Goal: Navigation & Orientation: Find specific page/section

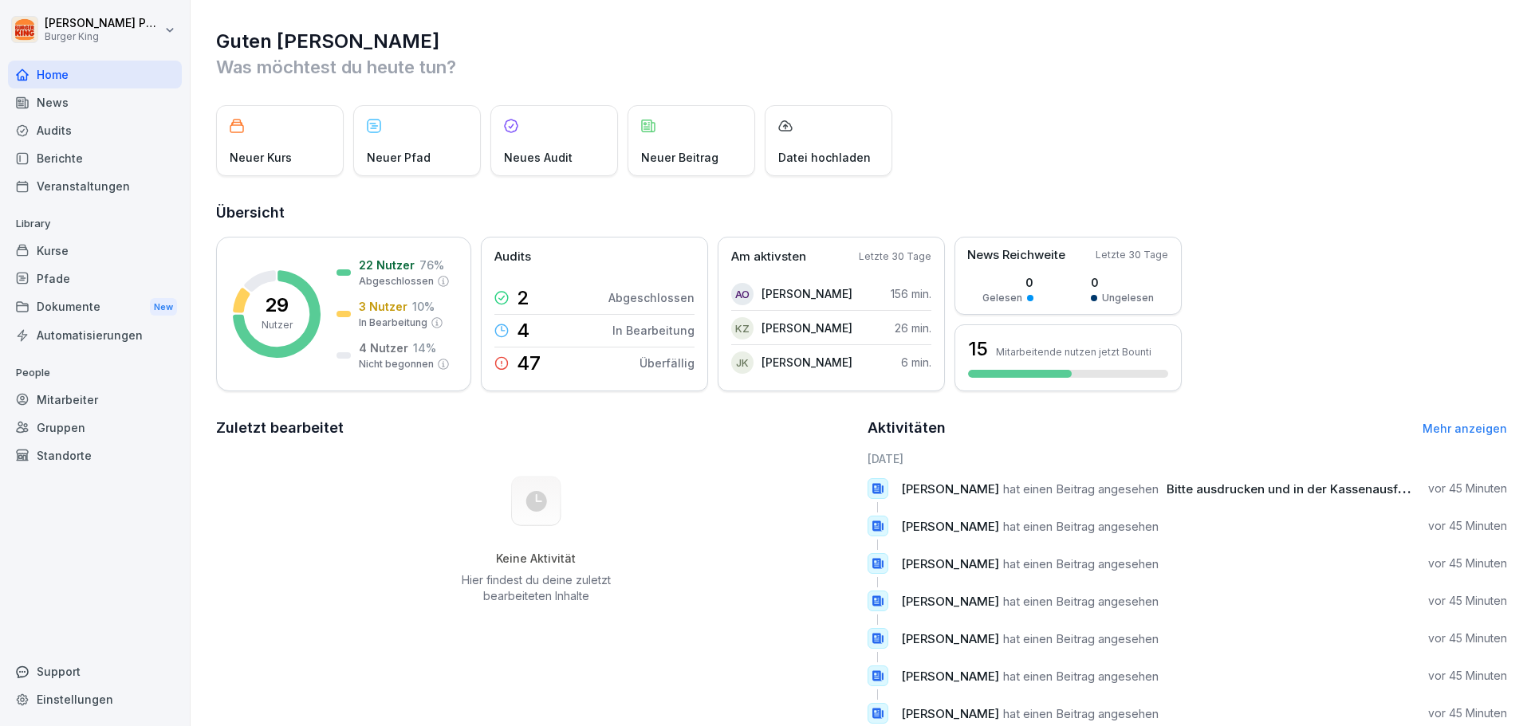
click at [68, 160] on div "Berichte" at bounding box center [95, 158] width 174 height 28
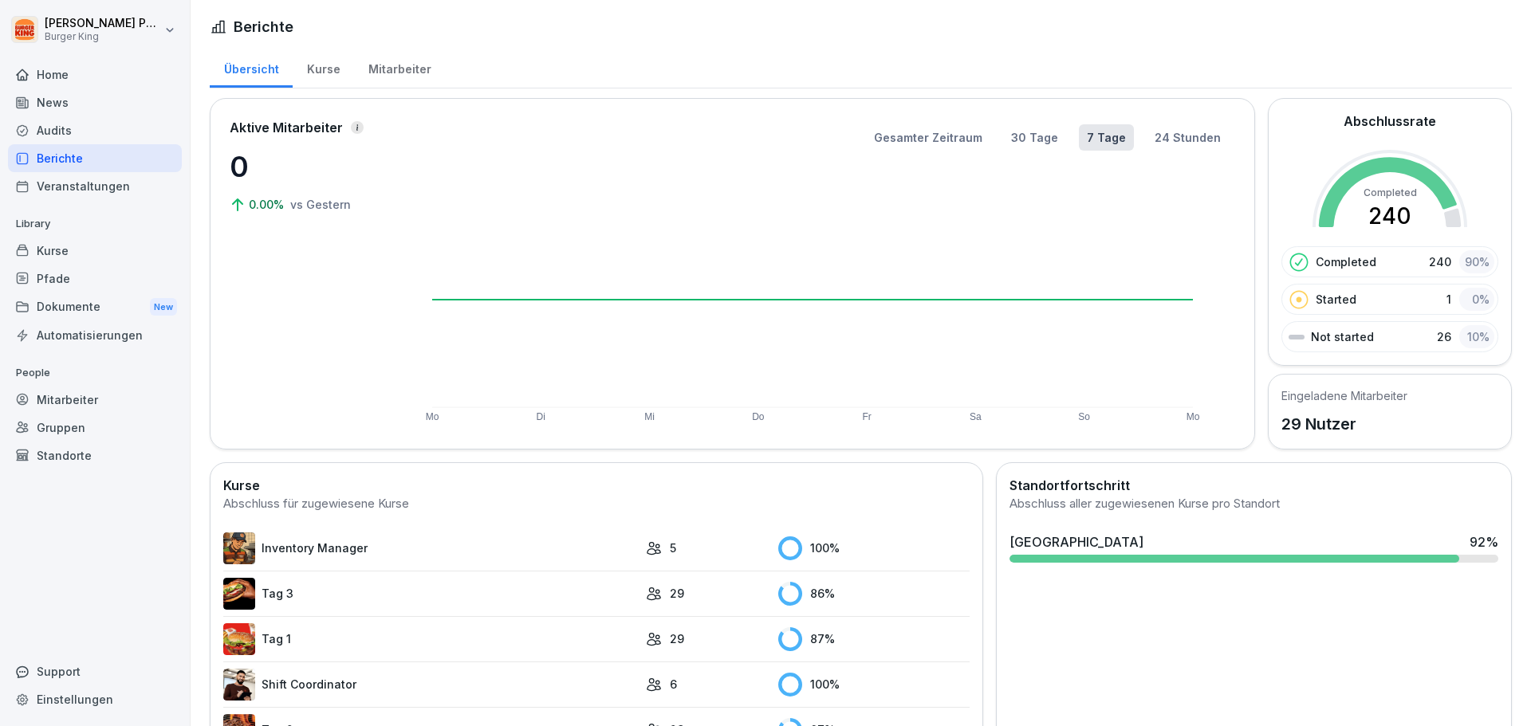
click at [68, 254] on div "Kurse" at bounding box center [95, 251] width 174 height 28
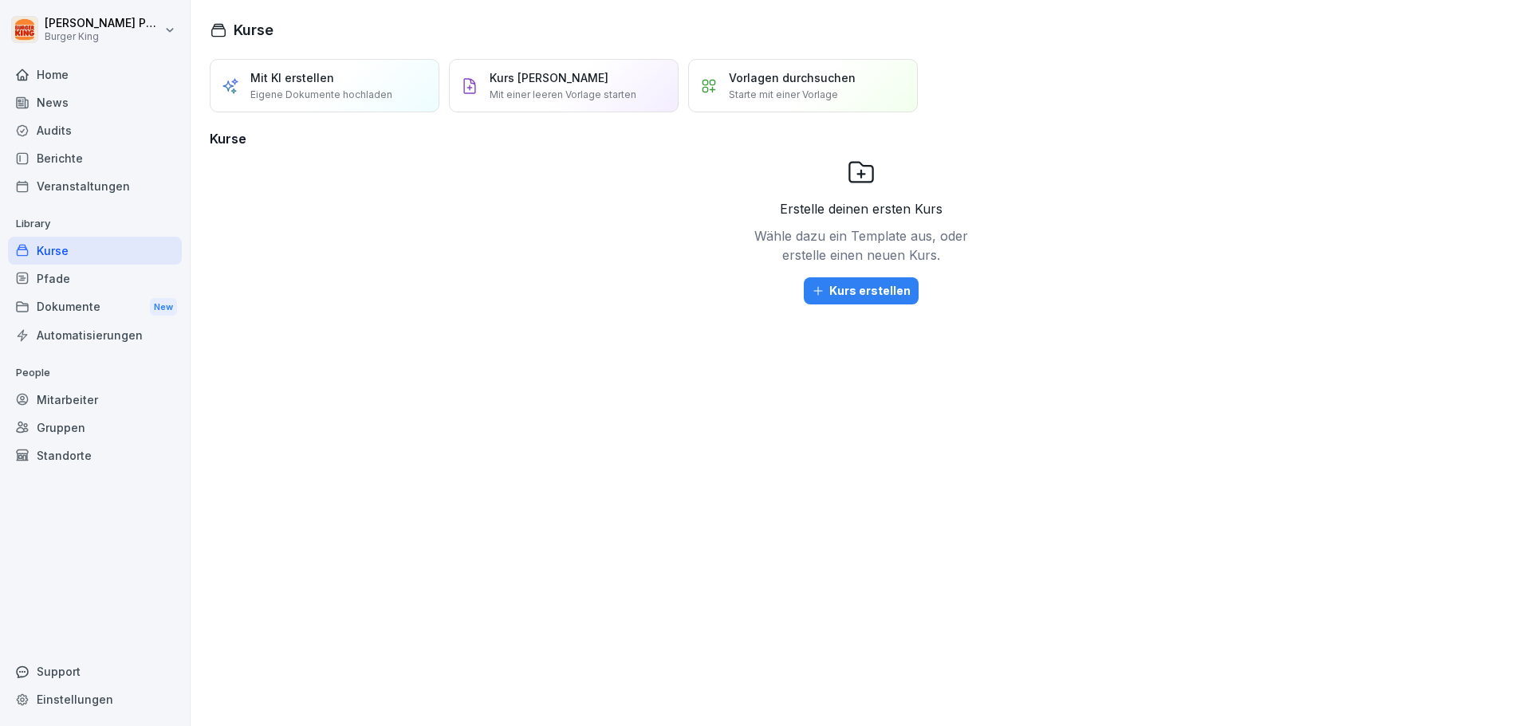
click at [85, 177] on div "Veranstaltungen" at bounding box center [95, 186] width 174 height 28
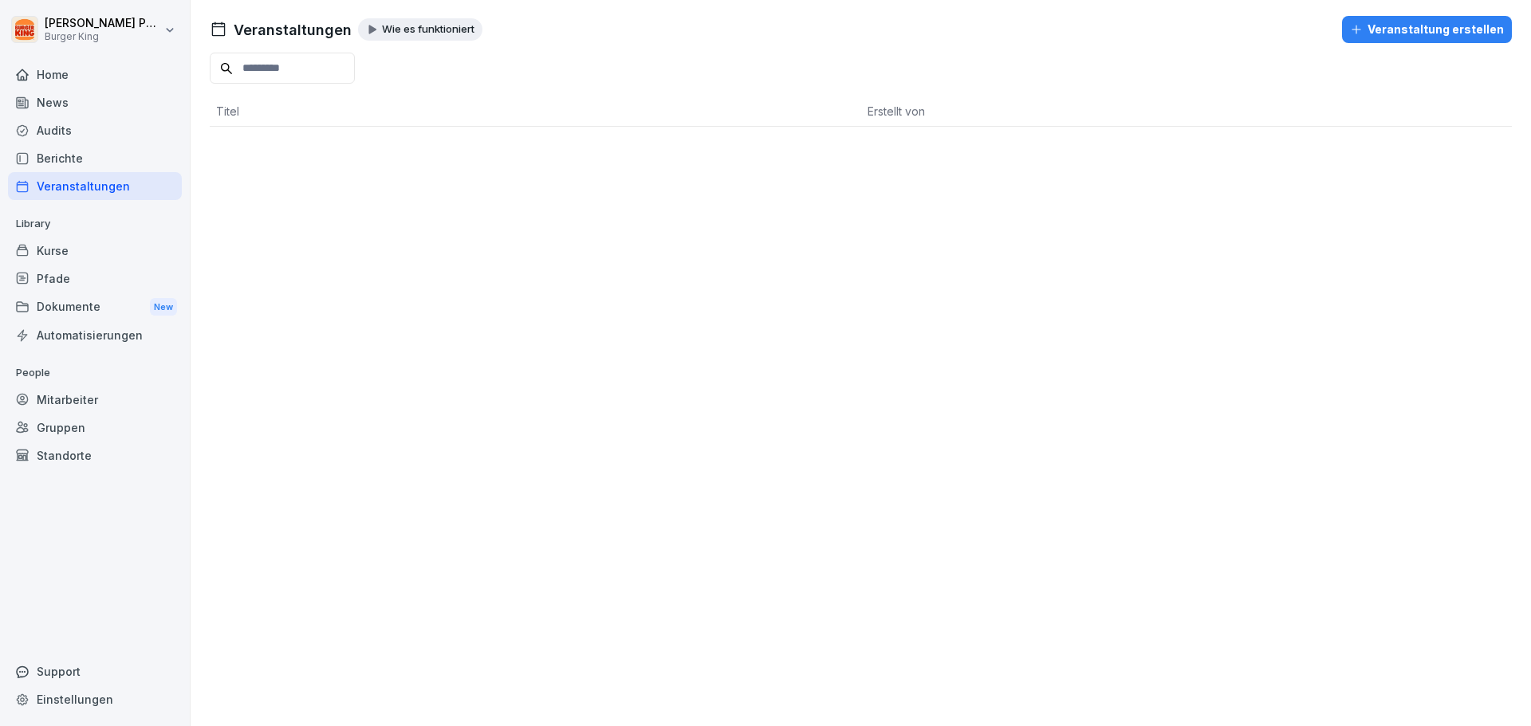
click at [66, 126] on div "Audits" at bounding box center [95, 130] width 174 height 28
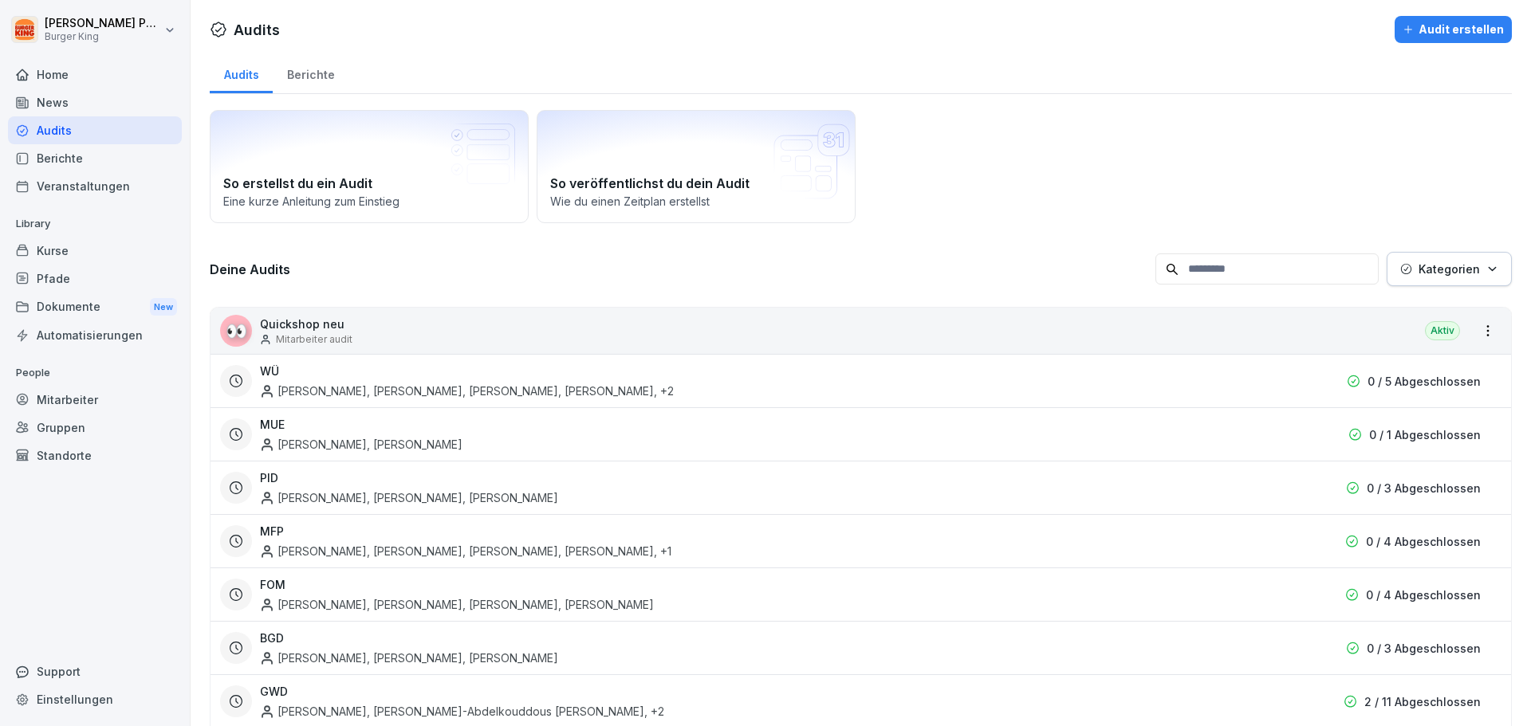
click at [67, 114] on div "News" at bounding box center [95, 103] width 174 height 28
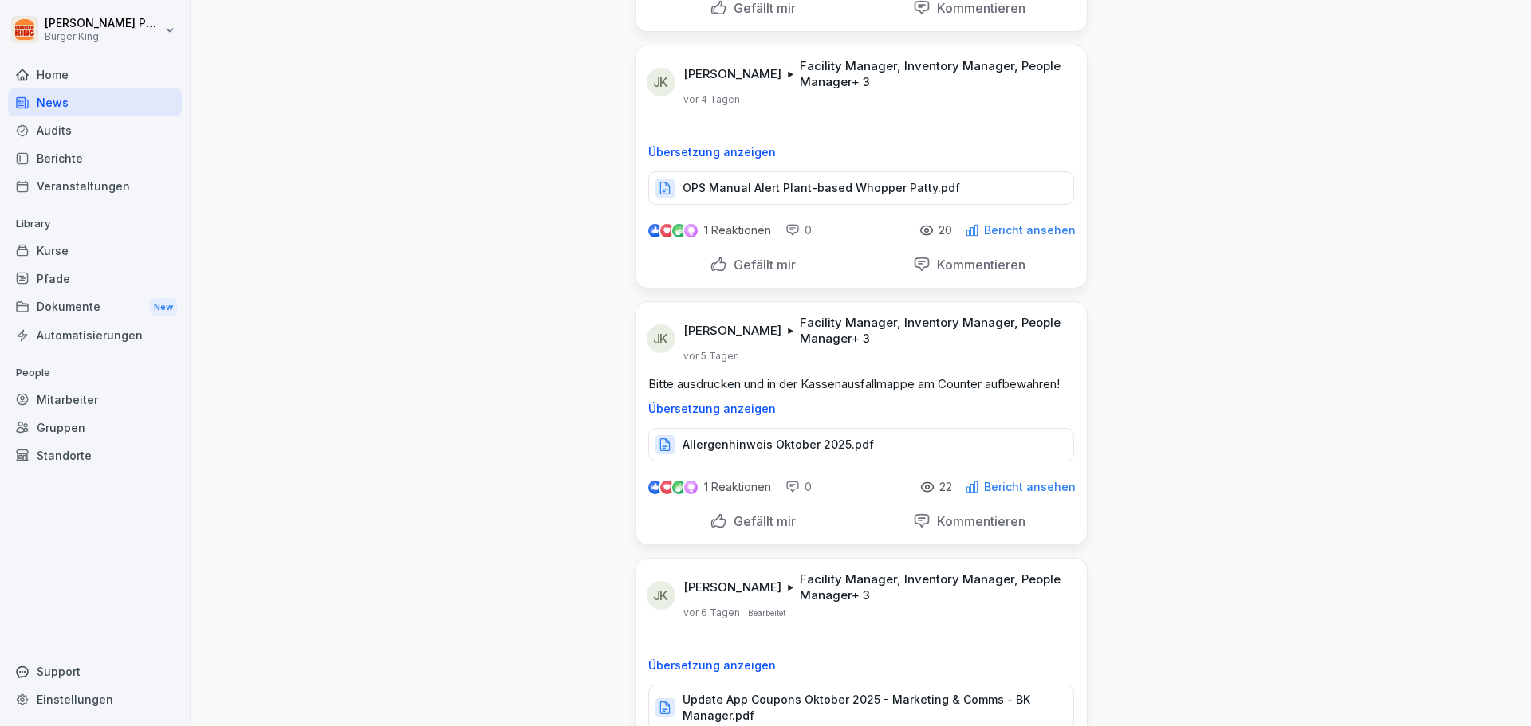
scroll to position [2658, 0]
click at [781, 451] on p "Allergenhinweis Oktober 2025.pdf" at bounding box center [778, 443] width 191 height 16
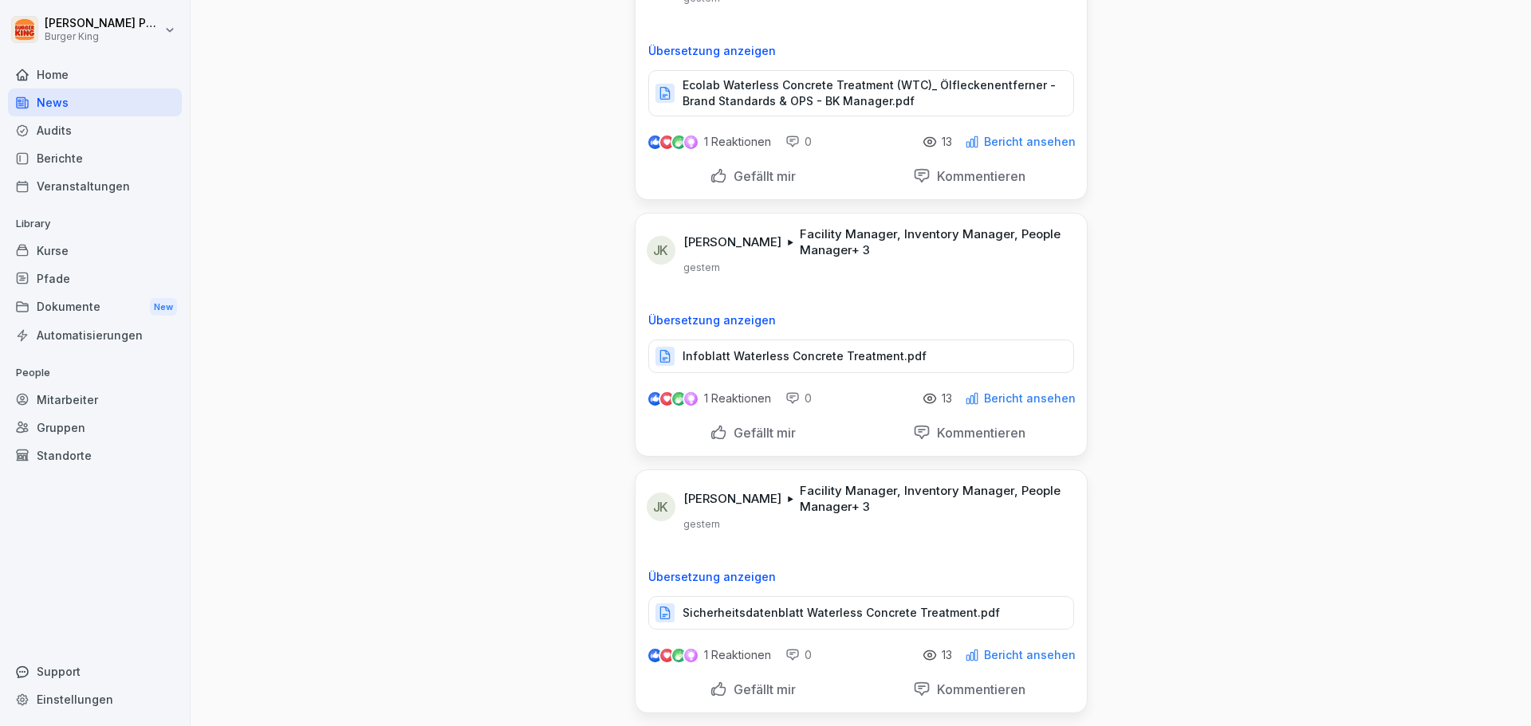
scroll to position [532, 0]
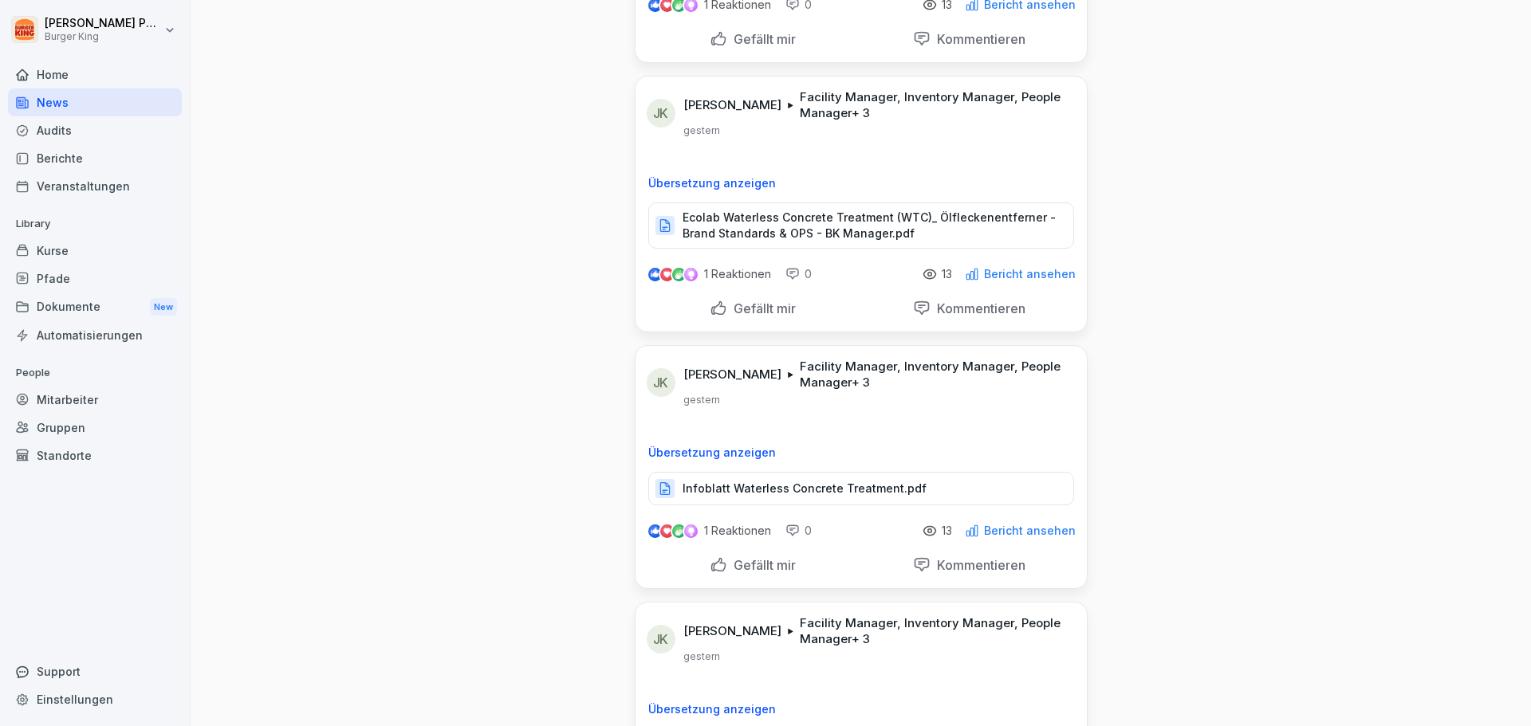
click at [809, 214] on p "Ecolab Waterless Concrete Treatment (WTC)_ Ölfleckenentferner - Brand Standards…" at bounding box center [870, 226] width 375 height 32
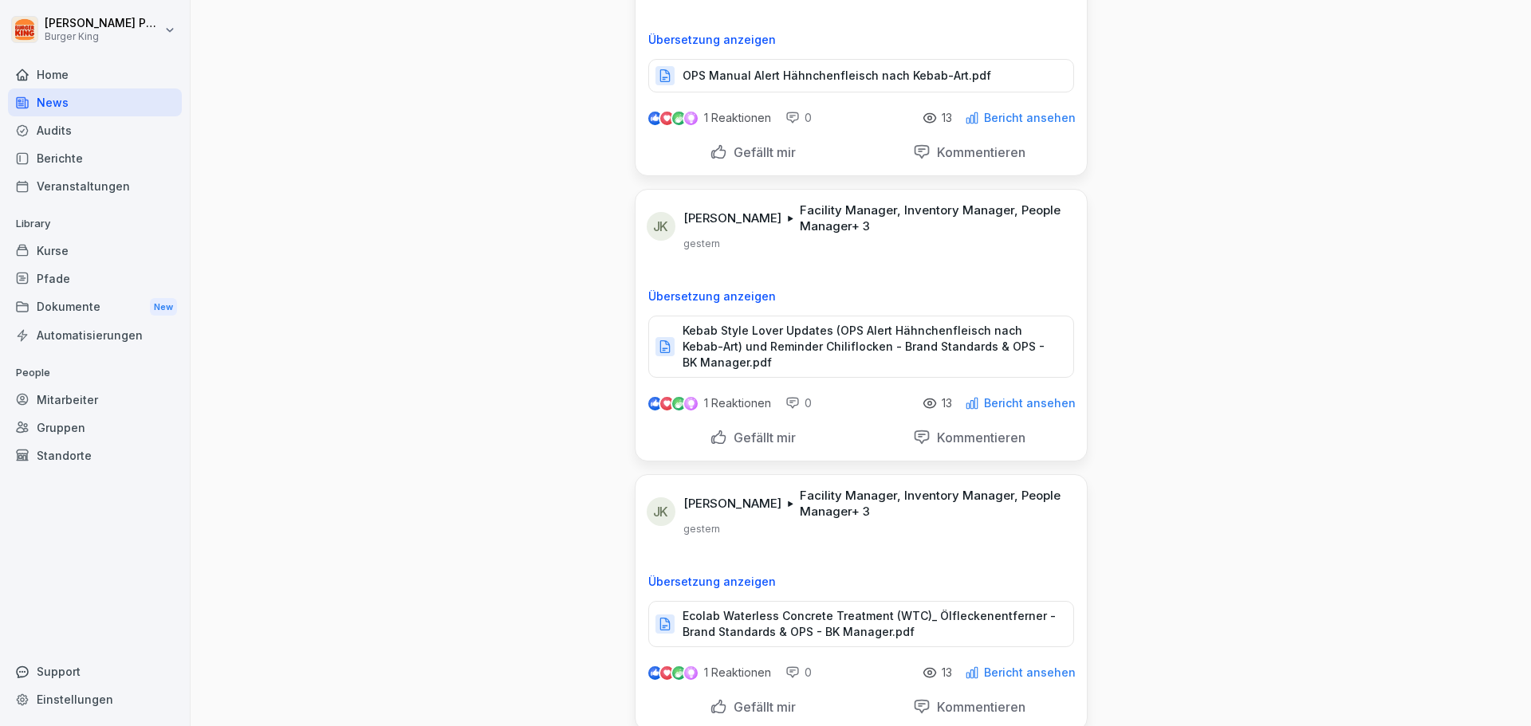
scroll to position [0, 0]
